Goal: Check status: Check status

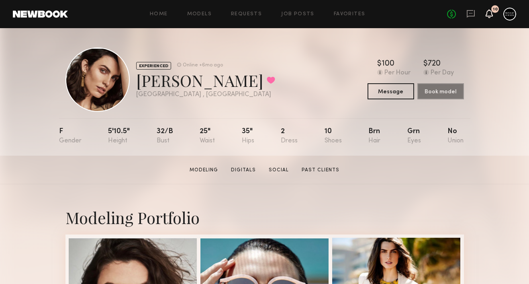
click at [487, 16] on icon at bounding box center [489, 13] width 6 height 6
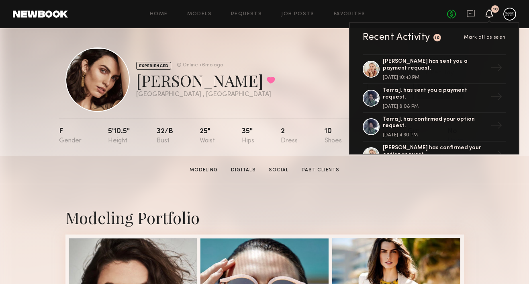
scroll to position [112, 0]
click at [442, 93] on div "Terra J. has sent you a payment request." at bounding box center [435, 95] width 104 height 14
